Goal: Information Seeking & Learning: Learn about a topic

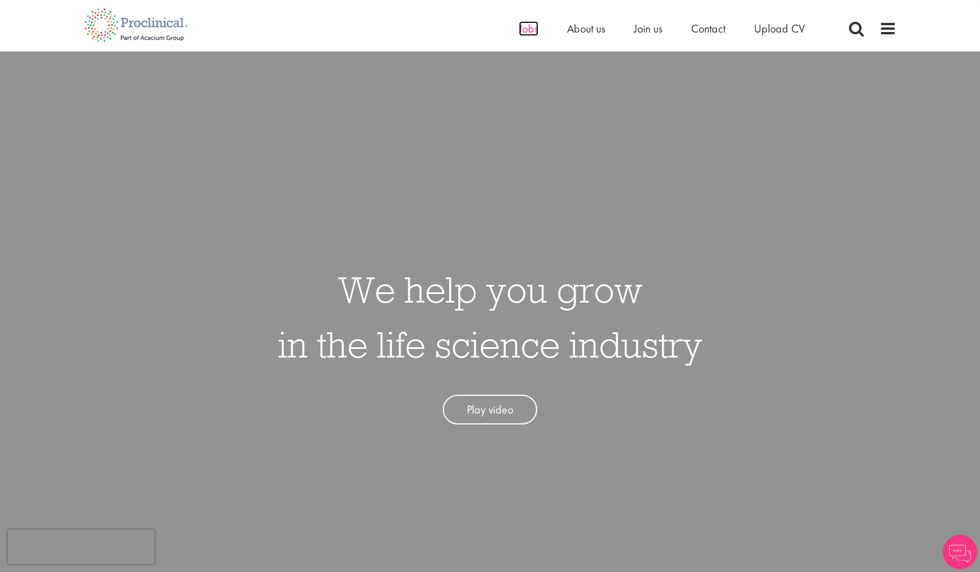
click at [519, 26] on span "Jobs" at bounding box center [528, 28] width 19 height 15
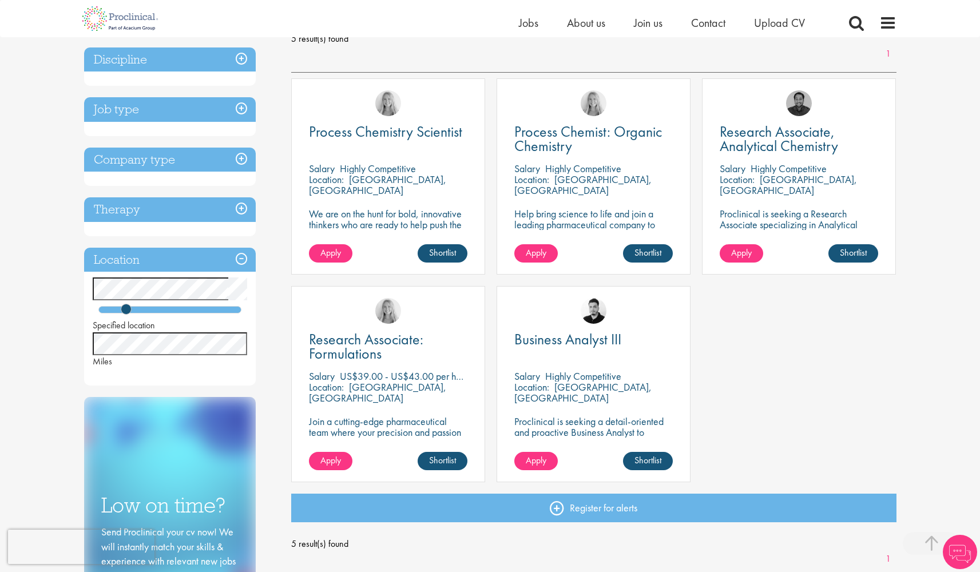
scroll to position [180, 0]
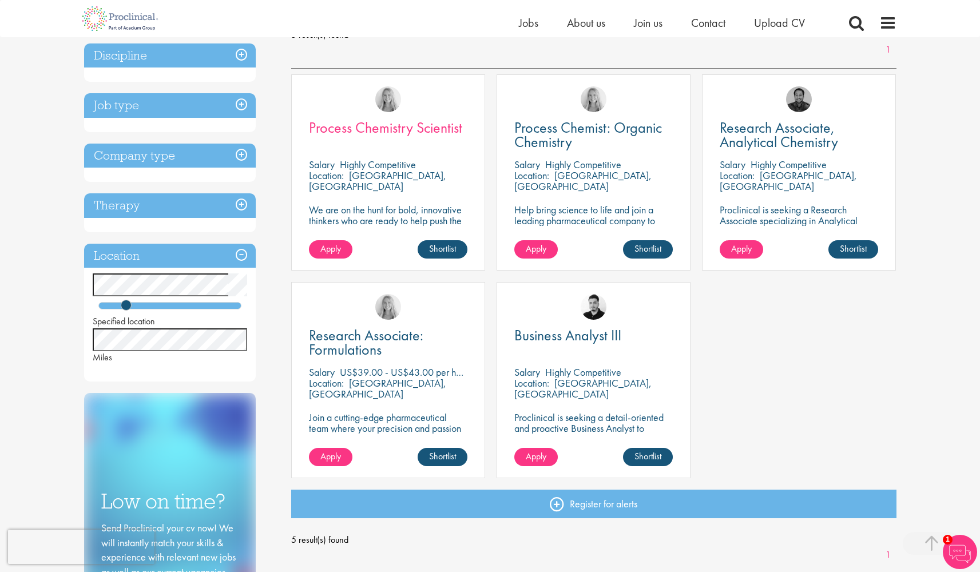
click at [439, 132] on span "Process Chemistry Scientist" at bounding box center [385, 127] width 153 height 19
click at [565, 127] on span "Process Chemist: Organic Chemistry" at bounding box center [588, 135] width 148 height 34
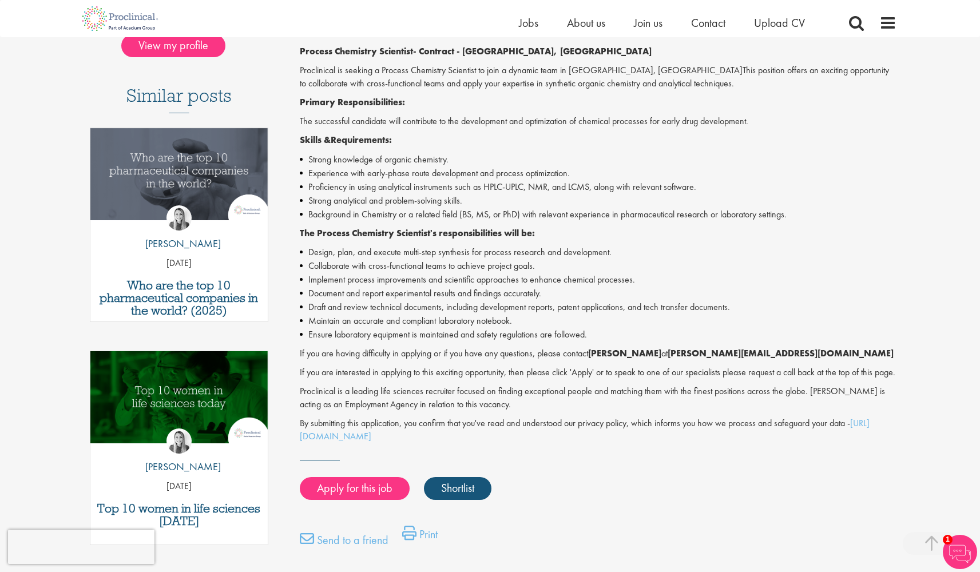
scroll to position [284, 0]
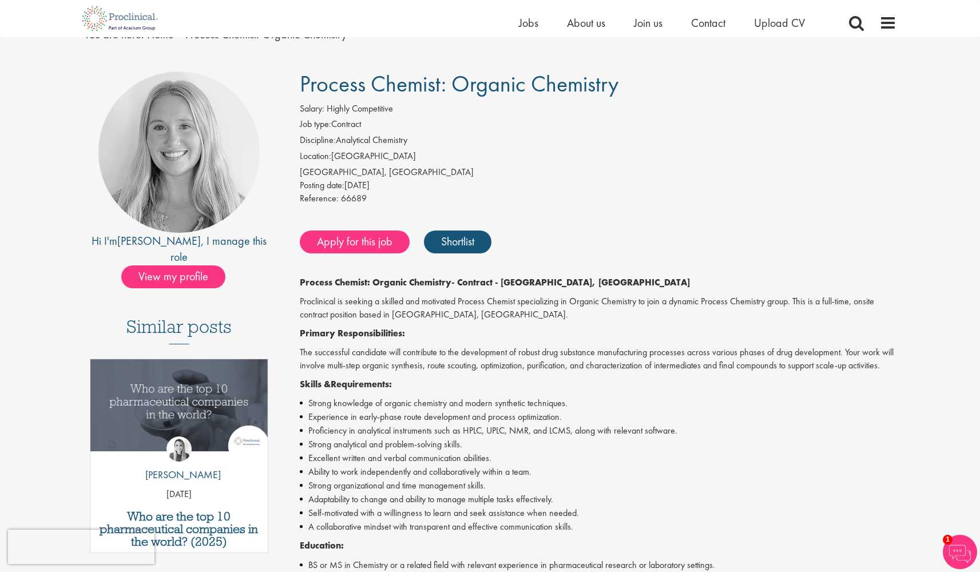
scroll to position [23, 0]
